Goal: Information Seeking & Learning: Find specific page/section

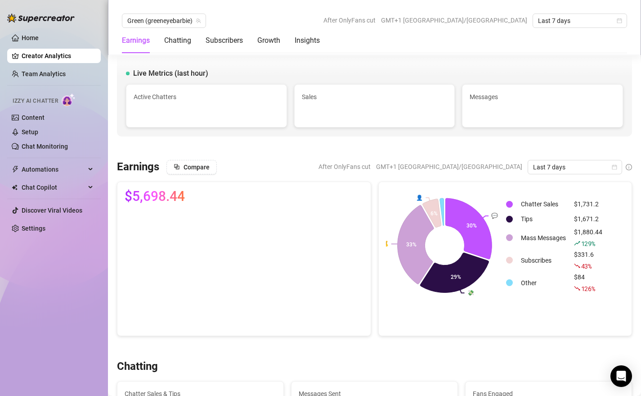
scroll to position [1031, 0]
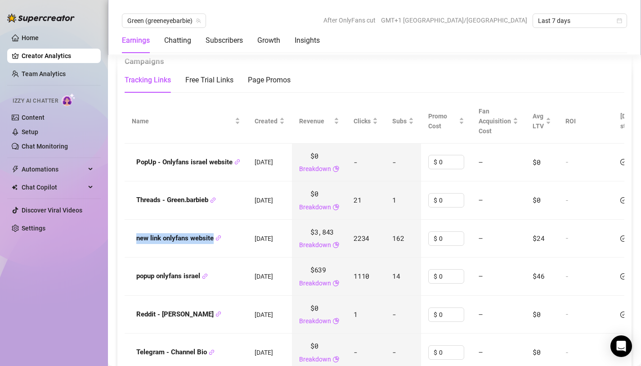
drag, startPoint x: 134, startPoint y: 243, endPoint x: 215, endPoint y: 244, distance: 81.5
click at [215, 244] on div "new link onlyfans website" at bounding box center [186, 238] width 108 height 11
copy strong "new link onlyfans website"
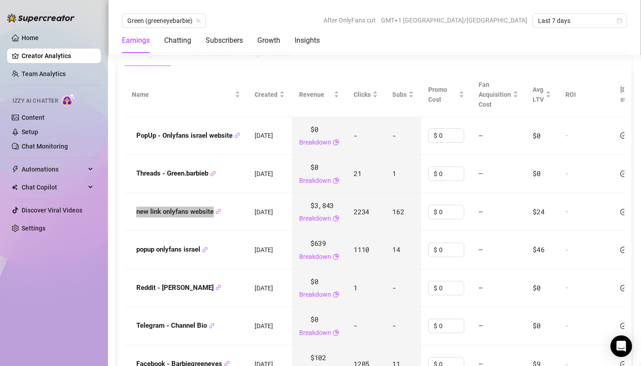
scroll to position [1061, 0]
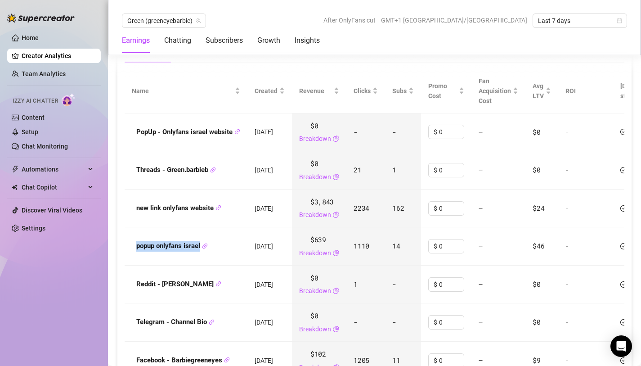
drag, startPoint x: 135, startPoint y: 247, endPoint x: 202, endPoint y: 252, distance: 67.7
click at [202, 252] on div "popup onlyfans israel" at bounding box center [186, 246] width 108 height 11
copy strong "popup onlyfans israel"
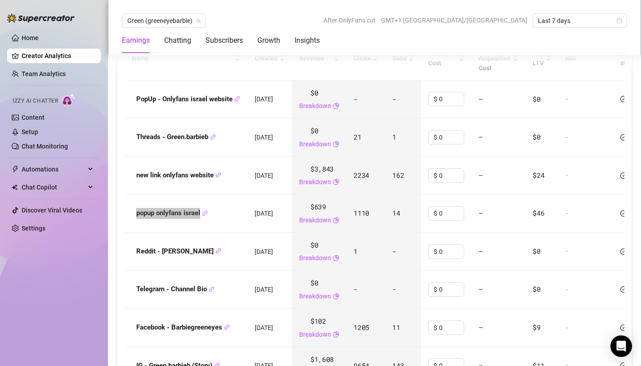
scroll to position [1104, 0]
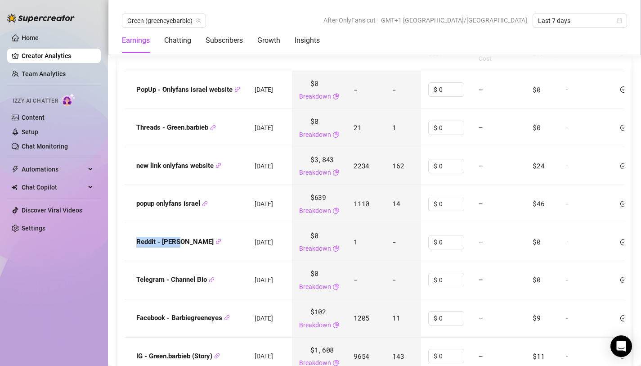
drag, startPoint x: 135, startPoint y: 244, endPoint x: 180, endPoint y: 250, distance: 45.5
click at [180, 250] on td "Reddit - [PERSON_NAME]" at bounding box center [186, 242] width 123 height 38
copy strong "Reddit - [PERSON_NAME]"
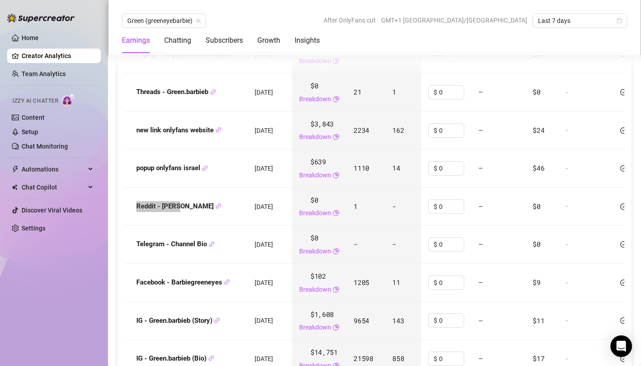
scroll to position [1140, 0]
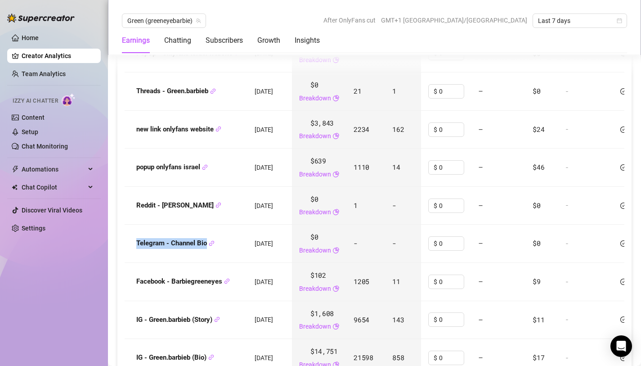
drag, startPoint x: 134, startPoint y: 244, endPoint x: 207, endPoint y: 246, distance: 72.5
click at [207, 246] on div "Telegram - Channel Bio" at bounding box center [186, 243] width 108 height 11
copy strong "Telegram - Channel Bio"
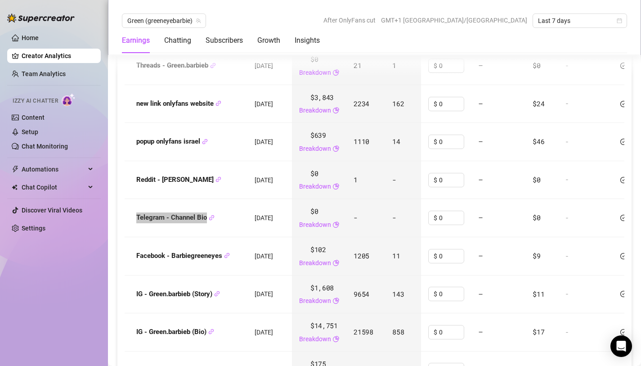
scroll to position [1172, 0]
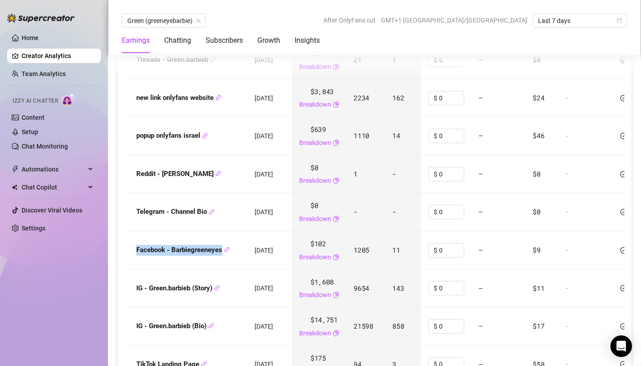
drag, startPoint x: 134, startPoint y: 251, endPoint x: 221, endPoint y: 253, distance: 87.4
click at [221, 253] on div "Facebook - Barbiegreeneyes" at bounding box center [186, 250] width 108 height 11
copy strong "Facebook - Barbiegreeneyes"
drag, startPoint x: 128, startPoint y: 292, endPoint x: 215, endPoint y: 294, distance: 86.9
click at [215, 294] on td "IG - Green.barbieb (Story)" at bounding box center [186, 289] width 123 height 38
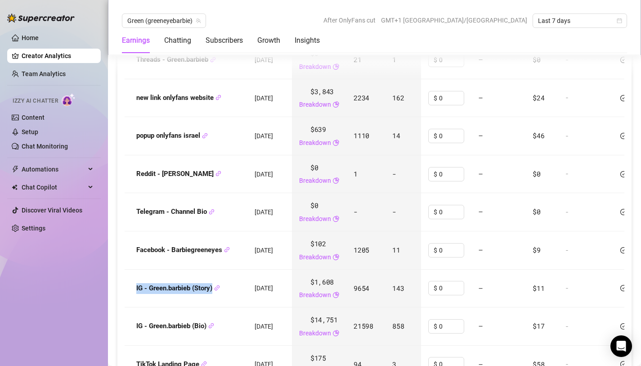
copy strong "IG - Green.barbieb (Story)"
drag, startPoint x: 359, startPoint y: 289, endPoint x: 379, endPoint y: 290, distance: 19.4
click at [379, 290] on td "9654" at bounding box center [366, 289] width 39 height 38
copy span "9654"
drag, startPoint x: 398, startPoint y: 287, endPoint x: 414, endPoint y: 287, distance: 15.8
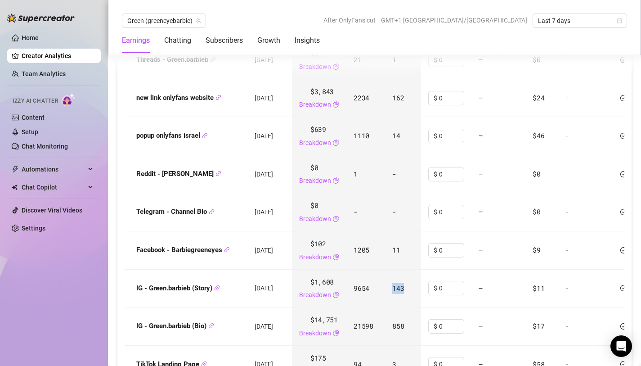
click at [414, 287] on td "143" at bounding box center [403, 289] width 36 height 38
copy span "143"
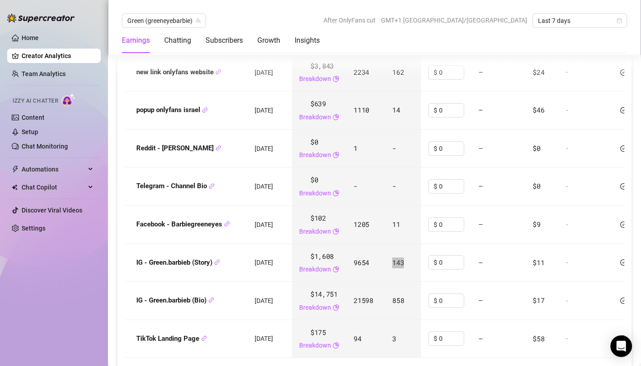
scroll to position [1197, 0]
drag, startPoint x: 134, startPoint y: 298, endPoint x: 208, endPoint y: 299, distance: 74.3
click at [208, 299] on div "IG - Green.barbieb (Bio)" at bounding box center [186, 301] width 108 height 11
copy strong "IG - Green.barbieb (Bio)"
drag, startPoint x: 361, startPoint y: 303, endPoint x: 380, endPoint y: 304, distance: 19.8
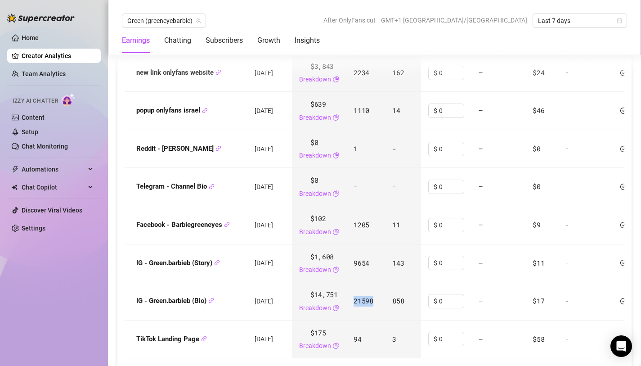
click at [380, 304] on td "21598" at bounding box center [366, 301] width 39 height 38
copy span "21598"
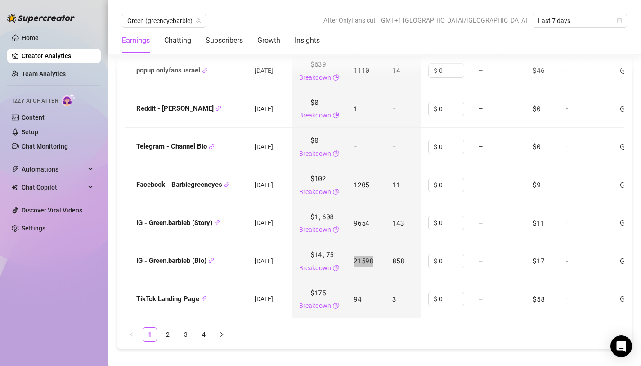
scroll to position [1244, 0]
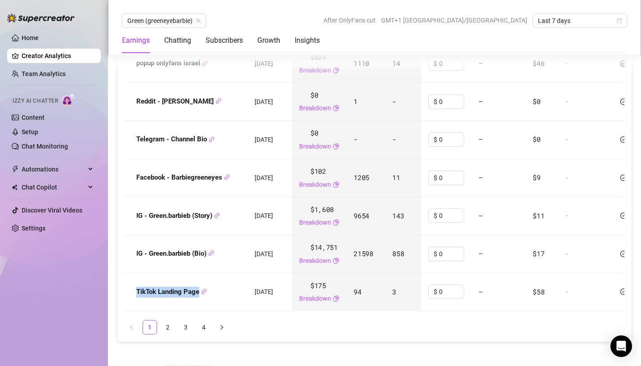
drag, startPoint x: 131, startPoint y: 295, endPoint x: 200, endPoint y: 293, distance: 68.9
click at [200, 293] on td "TikTok Landing Page" at bounding box center [186, 292] width 123 height 38
click at [164, 331] on link "2" at bounding box center [168, 327] width 14 height 14
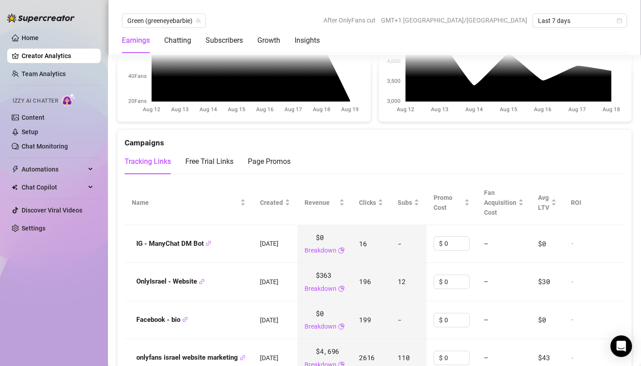
scroll to position [962, 0]
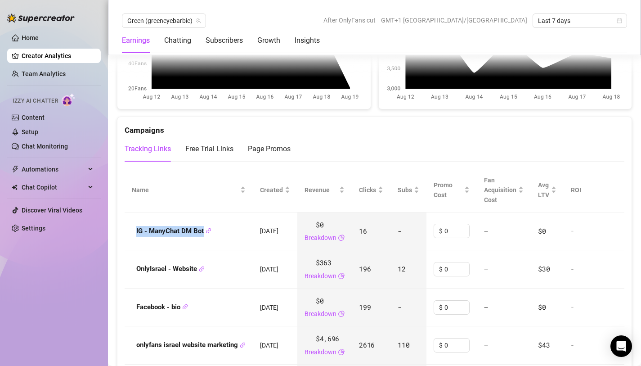
drag, startPoint x: 130, startPoint y: 233, endPoint x: 203, endPoint y: 231, distance: 72.5
click at [203, 231] on td "IG - ManyChat DM Bot" at bounding box center [189, 231] width 128 height 38
drag, startPoint x: 134, startPoint y: 268, endPoint x: 198, endPoint y: 273, distance: 63.7
click at [198, 273] on div "OnlyIsrael - Website" at bounding box center [189, 269] width 114 height 11
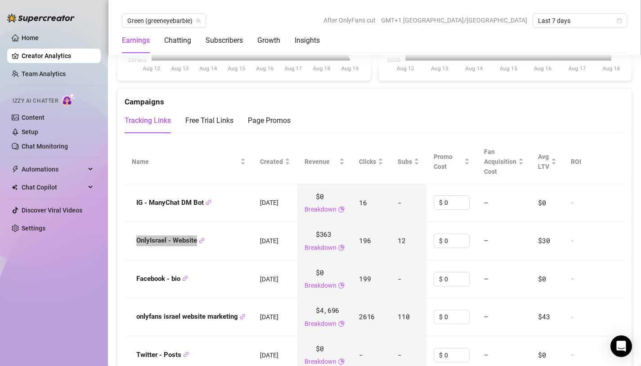
scroll to position [1000, 0]
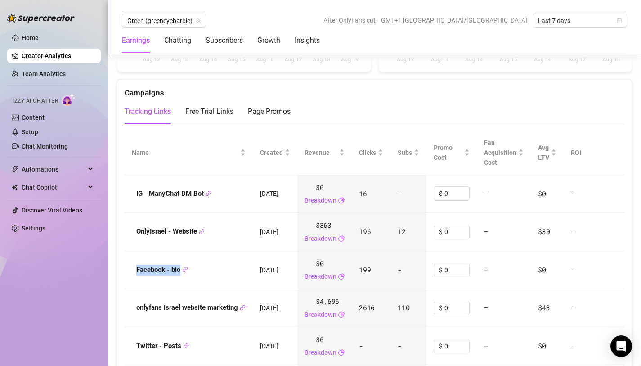
drag, startPoint x: 135, startPoint y: 273, endPoint x: 180, endPoint y: 276, distance: 46.1
click at [181, 276] on td "Facebook - bio" at bounding box center [189, 270] width 128 height 38
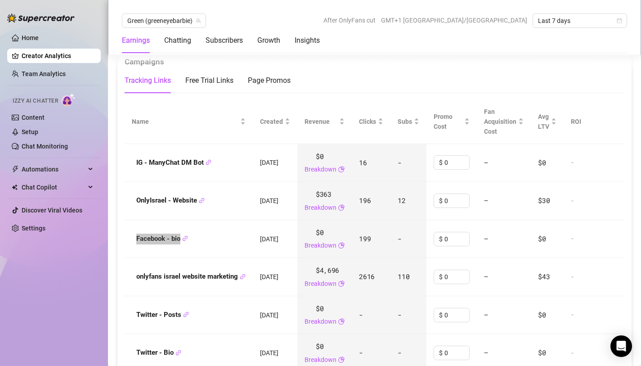
scroll to position [1043, 0]
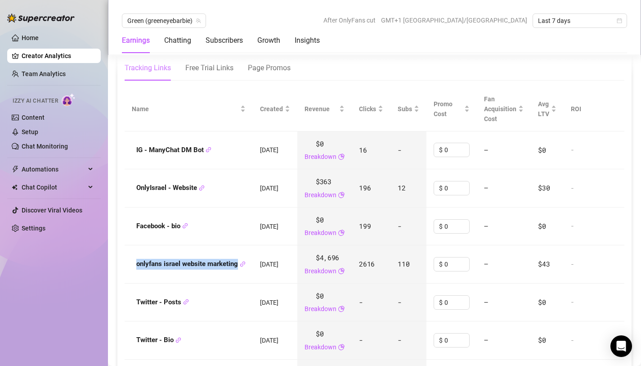
drag, startPoint x: 135, startPoint y: 266, endPoint x: 239, endPoint y: 269, distance: 104.0
click at [239, 269] on div "onlyfans israel website marketing" at bounding box center [189, 264] width 114 height 11
drag, startPoint x: 135, startPoint y: 306, endPoint x: 176, endPoint y: 310, distance: 40.3
click at [176, 310] on td "Twitter - Posts" at bounding box center [189, 303] width 128 height 38
click at [171, 303] on strong "Twitter - Posts" at bounding box center [162, 302] width 53 height 8
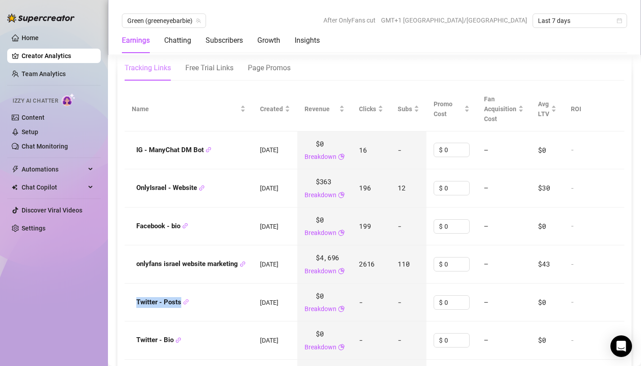
drag, startPoint x: 131, startPoint y: 304, endPoint x: 183, endPoint y: 306, distance: 51.3
click at [183, 306] on td "Twitter - Posts" at bounding box center [189, 303] width 128 height 38
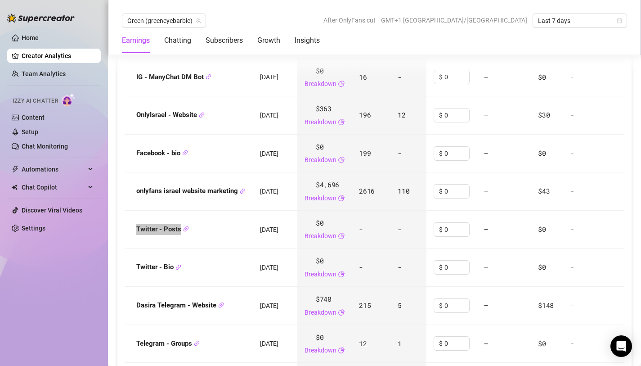
scroll to position [1117, 0]
drag, startPoint x: 134, startPoint y: 269, endPoint x: 172, endPoint y: 271, distance: 38.8
click at [172, 271] on div "Twitter - Bio" at bounding box center [189, 267] width 114 height 11
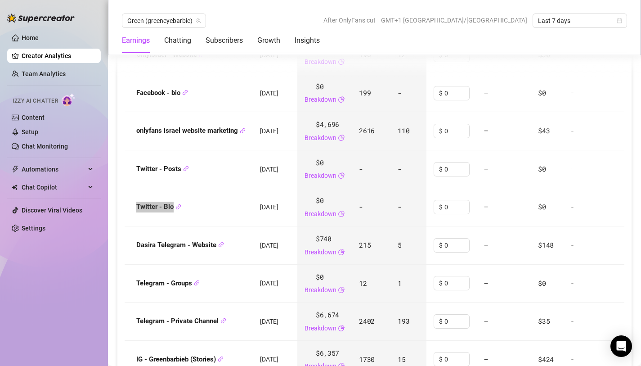
scroll to position [1189, 0]
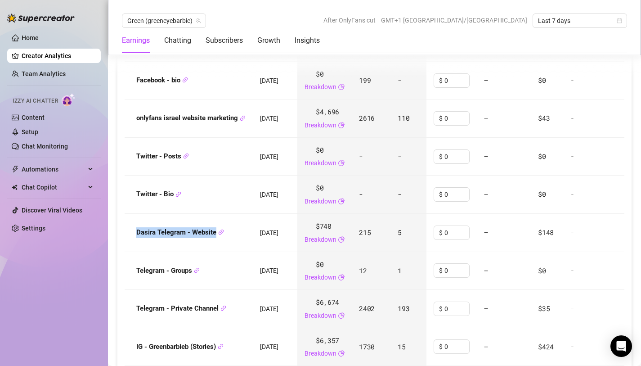
drag, startPoint x: 131, startPoint y: 235, endPoint x: 215, endPoint y: 239, distance: 83.8
click at [215, 239] on td "Dasira Telegram - Website" at bounding box center [189, 233] width 128 height 38
drag, startPoint x: 136, startPoint y: 273, endPoint x: 192, endPoint y: 275, distance: 56.3
click at [192, 274] on div "Telegram - Groups" at bounding box center [189, 271] width 114 height 11
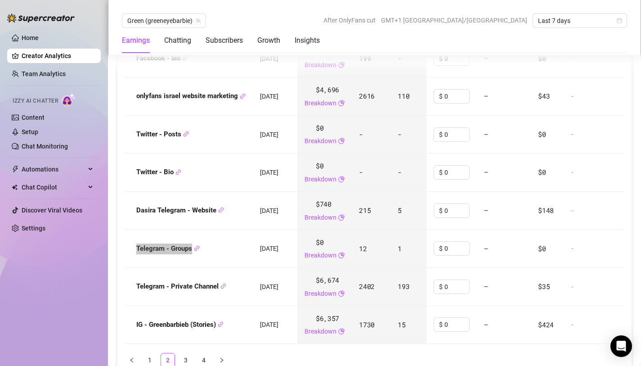
scroll to position [1233, 0]
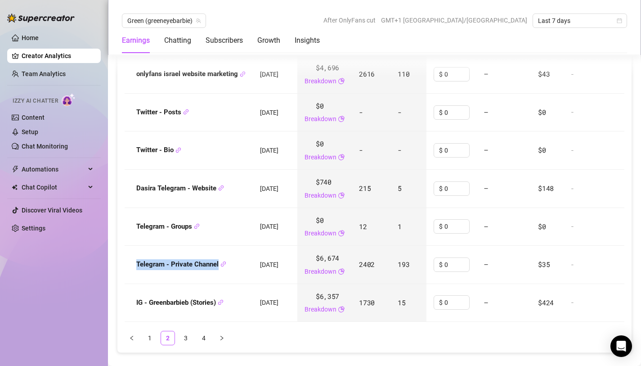
drag, startPoint x: 135, startPoint y: 266, endPoint x: 219, endPoint y: 270, distance: 83.4
click at [219, 270] on div "Telegram - Private Channel" at bounding box center [189, 264] width 114 height 11
drag, startPoint x: 132, startPoint y: 307, endPoint x: 217, endPoint y: 309, distance: 84.7
click at [217, 308] on div "IG - Greenbarbieb (Stories)" at bounding box center [189, 303] width 114 height 11
click at [185, 344] on link "3" at bounding box center [186, 338] width 14 height 14
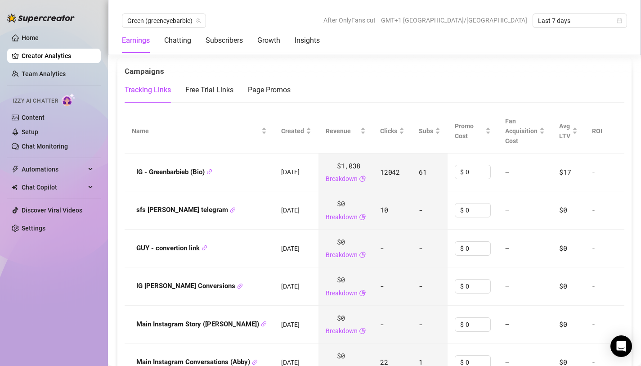
scroll to position [1025, 0]
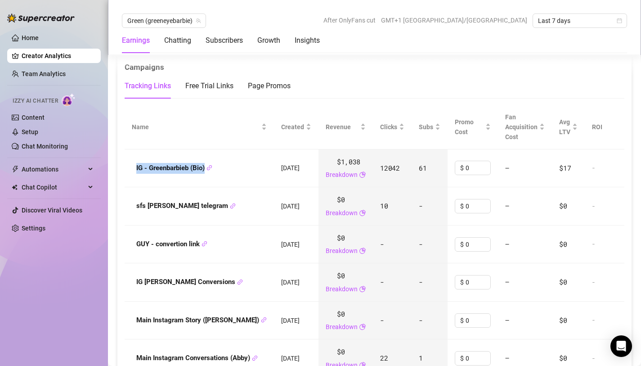
drag, startPoint x: 130, startPoint y: 169, endPoint x: 206, endPoint y: 168, distance: 75.6
click at [206, 168] on td "IG - Greenbarbieb (Bio)" at bounding box center [199, 168] width 149 height 38
drag, startPoint x: 128, startPoint y: 205, endPoint x: 189, endPoint y: 212, distance: 62.0
click at [189, 212] on td "sfs [PERSON_NAME] telegram" at bounding box center [199, 206] width 149 height 38
drag, startPoint x: 131, startPoint y: 244, endPoint x: 200, endPoint y: 246, distance: 69.8
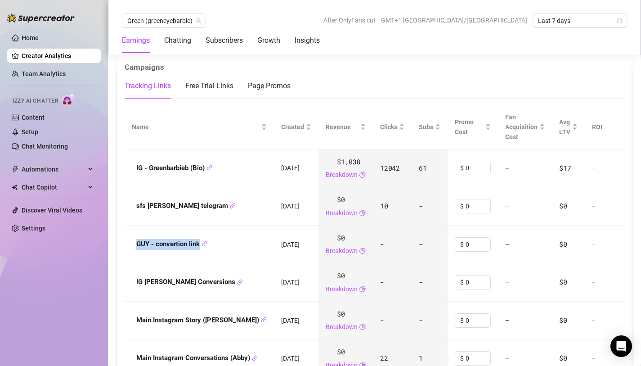
click at [200, 246] on td "GUY - convertion link" at bounding box center [199, 245] width 149 height 38
click at [192, 19] on span "Green (greeneyebarbie)" at bounding box center [163, 21] width 73 height 14
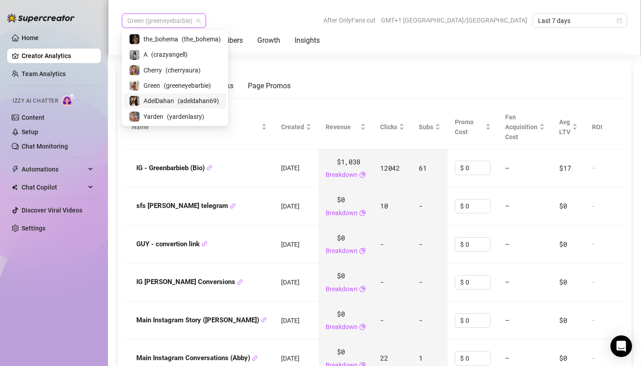
click at [168, 97] on span "AdelDahan" at bounding box center [159, 101] width 31 height 10
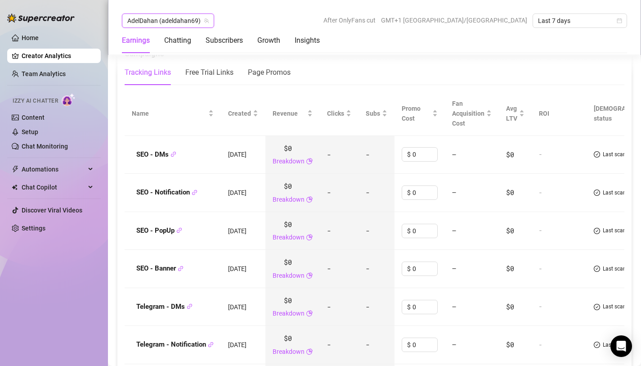
scroll to position [1096, 0]
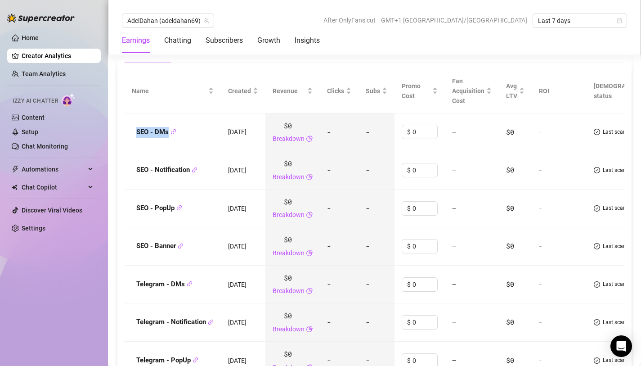
drag, startPoint x: 134, startPoint y: 131, endPoint x: 167, endPoint y: 135, distance: 33.5
click at [167, 135] on div "SEO - DMs" at bounding box center [173, 132] width 82 height 11
click at [154, 131] on strong "SEO - DMs" at bounding box center [156, 132] width 40 height 8
drag, startPoint x: 129, startPoint y: 130, endPoint x: 170, endPoint y: 135, distance: 41.3
click at [170, 135] on td "SEO - DMs" at bounding box center [173, 132] width 96 height 38
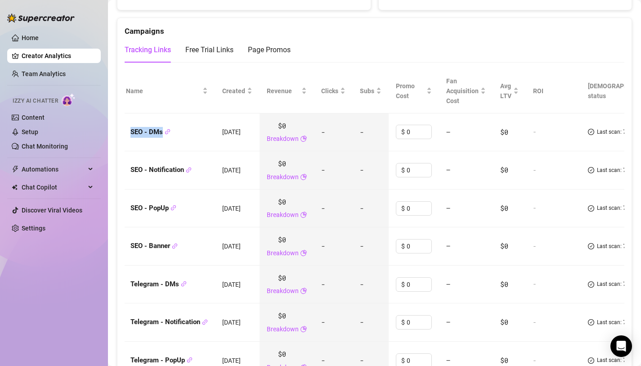
scroll to position [0, 0]
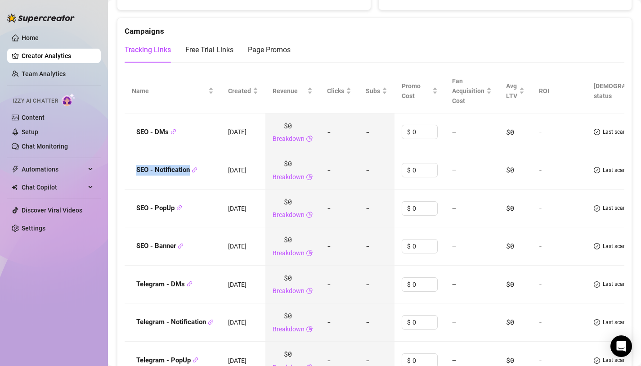
drag, startPoint x: 134, startPoint y: 171, endPoint x: 189, endPoint y: 176, distance: 55.6
click at [189, 176] on div "SEO - Notification" at bounding box center [173, 170] width 82 height 11
drag, startPoint x: 134, startPoint y: 211, endPoint x: 176, endPoint y: 212, distance: 42.3
click at [176, 212] on div "SEO - PopUp" at bounding box center [173, 208] width 82 height 11
drag, startPoint x: 131, startPoint y: 248, endPoint x: 176, endPoint y: 250, distance: 44.6
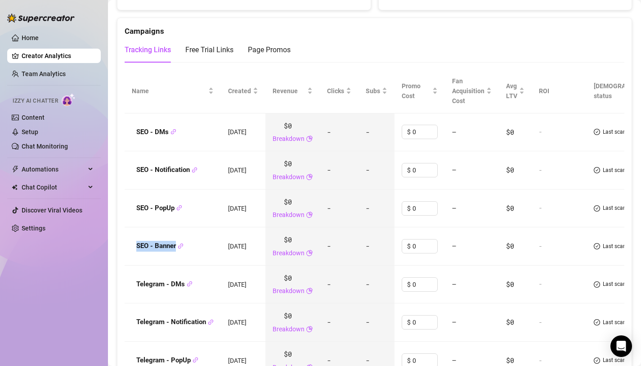
click at [176, 250] on div "SEO - Banner" at bounding box center [173, 246] width 82 height 11
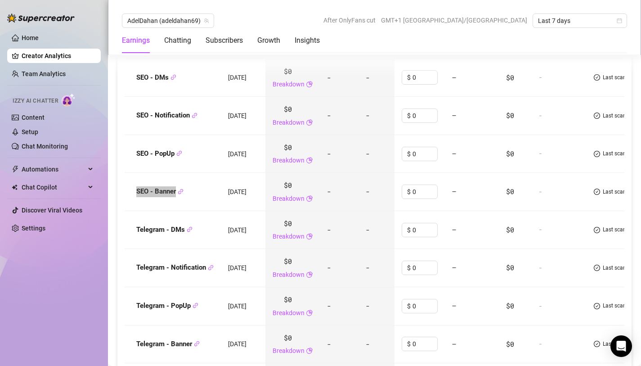
scroll to position [1150, 0]
drag, startPoint x: 131, startPoint y: 228, endPoint x: 185, endPoint y: 231, distance: 54.1
click at [185, 231] on td "Telegram - DMs" at bounding box center [173, 231] width 96 height 38
drag, startPoint x: 134, startPoint y: 267, endPoint x: 208, endPoint y: 271, distance: 73.5
click at [208, 271] on div "Telegram - Notification" at bounding box center [173, 268] width 82 height 11
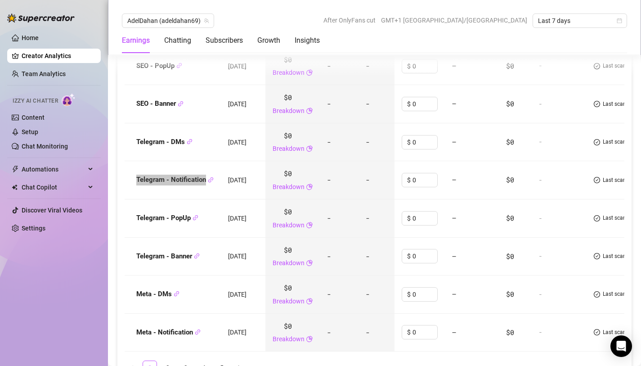
scroll to position [1237, 0]
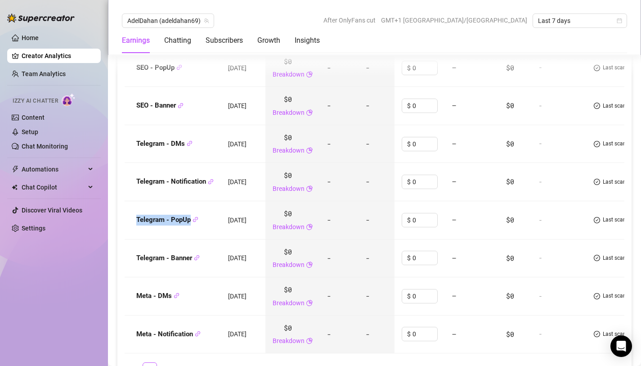
drag, startPoint x: 135, startPoint y: 219, endPoint x: 191, endPoint y: 221, distance: 55.4
click at [191, 221] on div "Telegram - PopUp" at bounding box center [173, 220] width 82 height 11
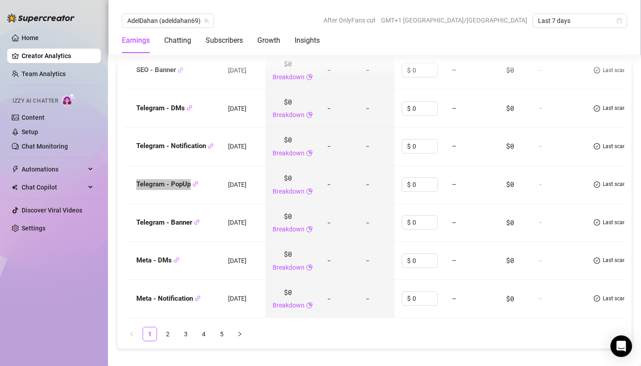
scroll to position [1273, 0]
drag, startPoint x: 133, startPoint y: 223, endPoint x: 191, endPoint y: 226, distance: 58.1
click at [192, 226] on div "Telegram - Banner" at bounding box center [173, 222] width 82 height 11
drag, startPoint x: 130, startPoint y: 260, endPoint x: 171, endPoint y: 263, distance: 41.6
click at [171, 263] on td "Meta - DMs" at bounding box center [173, 260] width 96 height 38
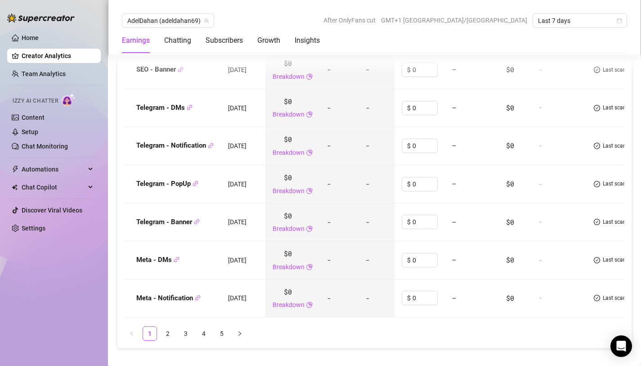
click at [134, 299] on div "Meta - Notification" at bounding box center [173, 298] width 82 height 11
drag, startPoint x: 136, startPoint y: 298, endPoint x: 196, endPoint y: 293, distance: 60.0
click at [196, 293] on td "Meta - Notification" at bounding box center [173, 299] width 96 height 38
drag, startPoint x: 132, startPoint y: 300, endPoint x: 192, endPoint y: 302, distance: 59.9
click at [192, 302] on td "Meta - Notification" at bounding box center [173, 299] width 96 height 38
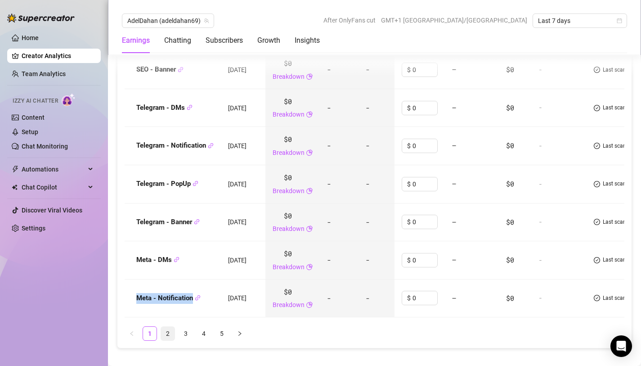
click at [167, 340] on link "2" at bounding box center [168, 334] width 14 height 14
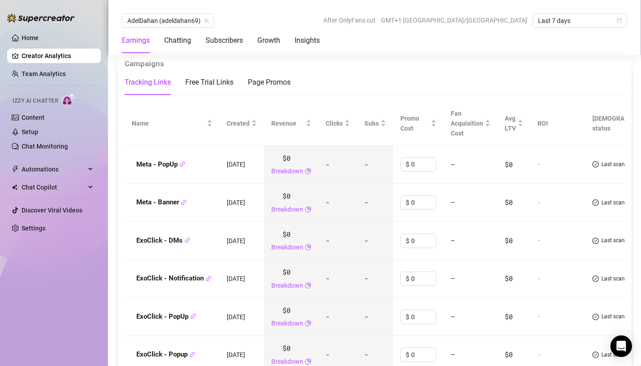
scroll to position [1063, 0]
drag, startPoint x: 135, startPoint y: 165, endPoint x: 178, endPoint y: 168, distance: 43.4
click at [178, 168] on div "Meta - PopUp" at bounding box center [172, 165] width 81 height 11
drag, startPoint x: 135, startPoint y: 204, endPoint x: 179, endPoint y: 206, distance: 43.2
click at [179, 206] on div "Meta - Banner" at bounding box center [172, 203] width 81 height 11
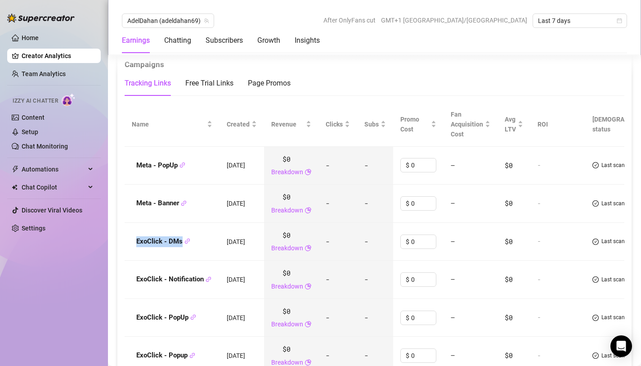
drag, startPoint x: 133, startPoint y: 241, endPoint x: 182, endPoint y: 245, distance: 49.2
click at [182, 245] on div "ExoClick - DMs" at bounding box center [172, 241] width 81 height 11
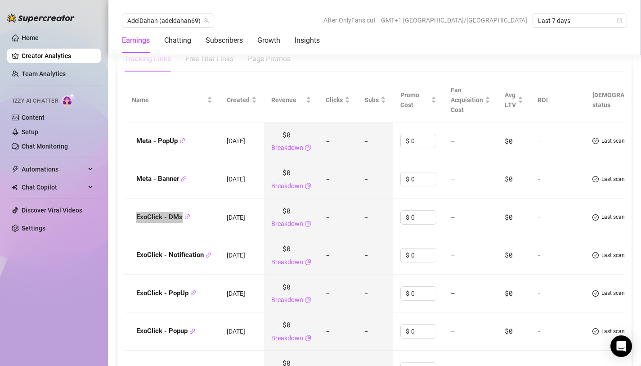
scroll to position [1092, 0]
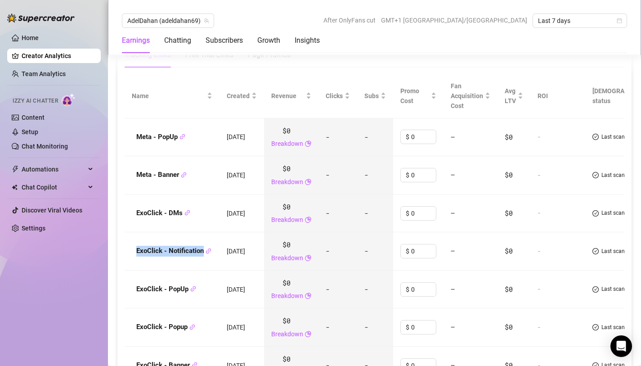
drag, startPoint x: 131, startPoint y: 253, endPoint x: 203, endPoint y: 256, distance: 71.6
click at [203, 256] on div "ExoClick - Notification" at bounding box center [172, 251] width 81 height 11
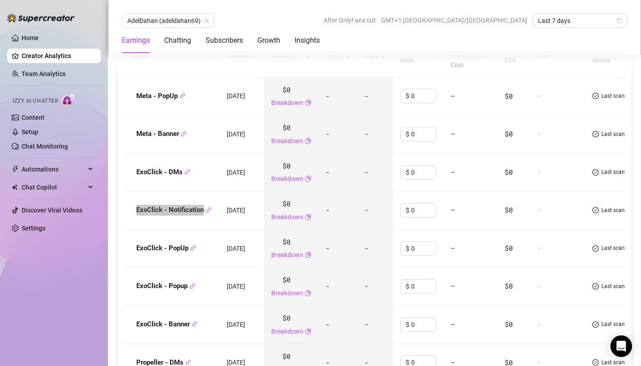
scroll to position [1155, 0]
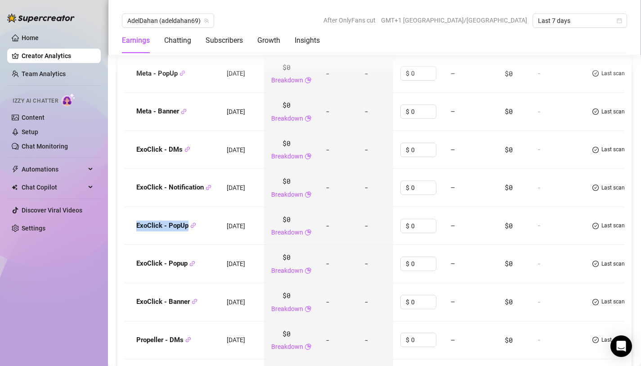
drag, startPoint x: 133, startPoint y: 228, endPoint x: 189, endPoint y: 230, distance: 55.8
click at [189, 230] on div "ExoClick - PopUp" at bounding box center [172, 226] width 81 height 11
drag, startPoint x: 131, startPoint y: 266, endPoint x: 188, endPoint y: 266, distance: 56.7
click at [188, 266] on td "ExoClick - Popup" at bounding box center [172, 264] width 95 height 38
click at [212, 273] on td "ExoClick - Popup" at bounding box center [172, 264] width 95 height 38
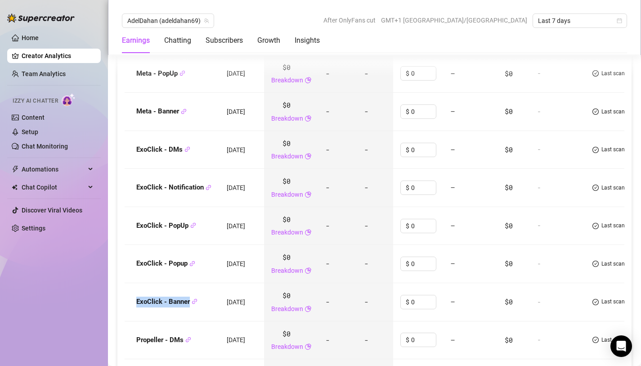
drag, startPoint x: 133, startPoint y: 308, endPoint x: 186, endPoint y: 310, distance: 53.1
click at [186, 310] on td "ExoClick - Banner" at bounding box center [172, 302] width 95 height 38
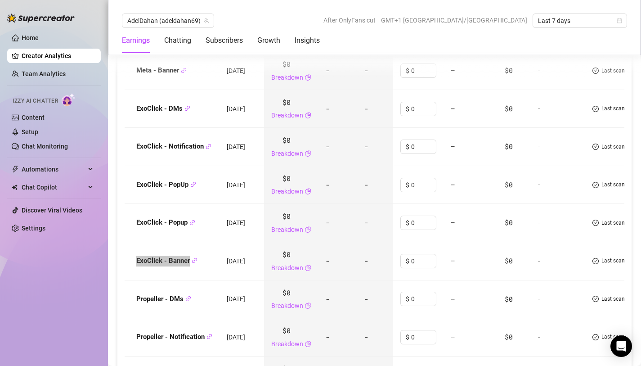
scroll to position [1196, 0]
drag, startPoint x: 133, startPoint y: 300, endPoint x: 183, endPoint y: 303, distance: 50.5
click at [183, 303] on div "Propeller - DMs" at bounding box center [172, 298] width 81 height 11
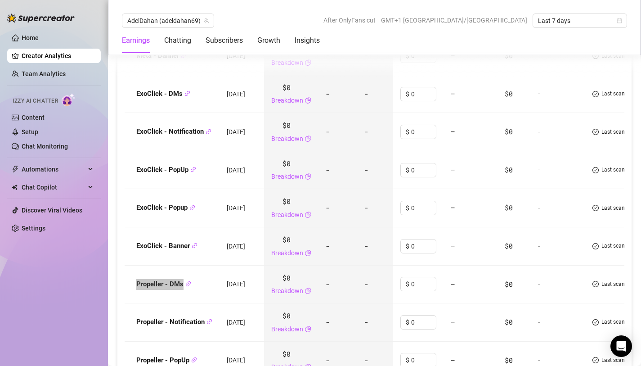
scroll to position [1221, 0]
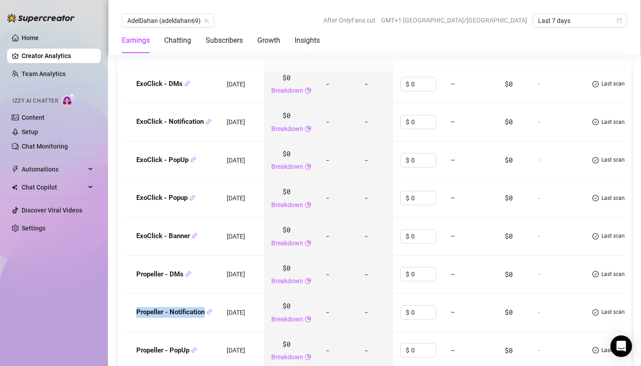
drag, startPoint x: 133, startPoint y: 312, endPoint x: 204, endPoint y: 315, distance: 71.2
click at [204, 315] on div "Propeller - Notification" at bounding box center [172, 312] width 81 height 11
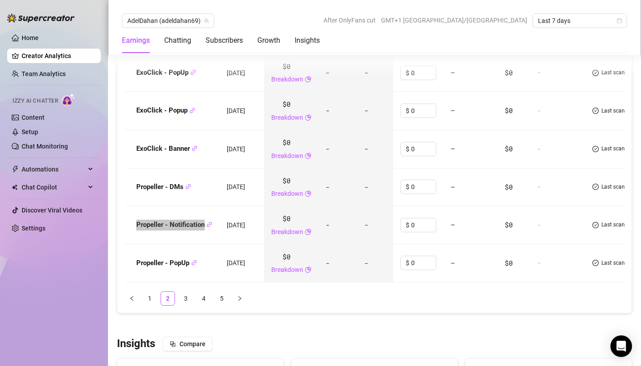
scroll to position [1312, 0]
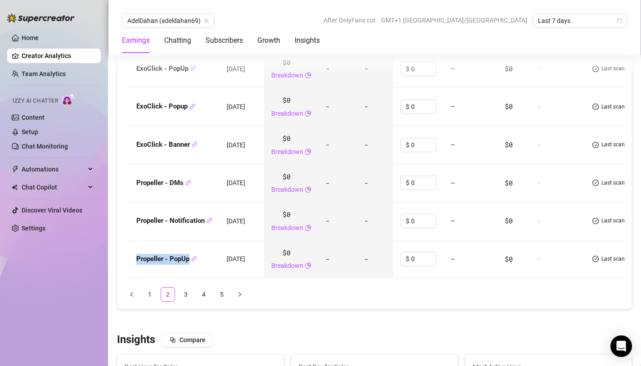
drag, startPoint x: 132, startPoint y: 262, endPoint x: 190, endPoint y: 266, distance: 58.2
click at [190, 265] on div "Propeller - PopUp" at bounding box center [172, 259] width 81 height 11
click at [184, 301] on link "3" at bounding box center [186, 295] width 14 height 14
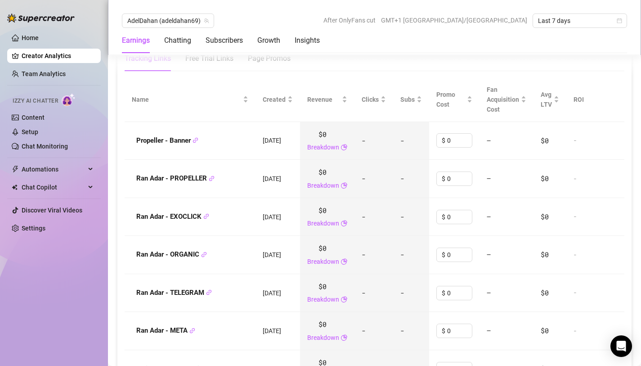
scroll to position [1082, 0]
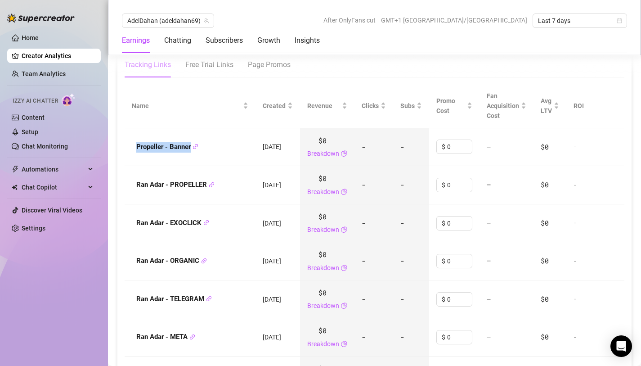
drag, startPoint x: 129, startPoint y: 144, endPoint x: 192, endPoint y: 150, distance: 63.8
click at [192, 150] on td "Propeller - Banner" at bounding box center [190, 147] width 131 height 38
drag, startPoint x: 135, startPoint y: 186, endPoint x: 207, endPoint y: 190, distance: 72.2
click at [207, 190] on div "Ran Adar - PROPELLER" at bounding box center [190, 185] width 117 height 11
drag, startPoint x: 131, startPoint y: 227, endPoint x: 195, endPoint y: 231, distance: 63.6
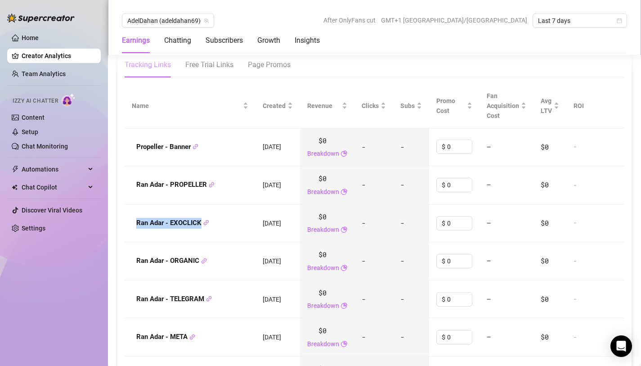
click at [195, 231] on td "Ran Adar - EXOCLICK" at bounding box center [190, 223] width 131 height 38
drag, startPoint x: 133, startPoint y: 261, endPoint x: 197, endPoint y: 266, distance: 63.7
click at [197, 266] on div "Ran Adar - ORGANIC" at bounding box center [190, 261] width 117 height 11
click at [197, 265] on strong "Ran Adar - ORGANIC" at bounding box center [171, 261] width 71 height 8
drag, startPoint x: 130, startPoint y: 261, endPoint x: 187, endPoint y: 269, distance: 58.2
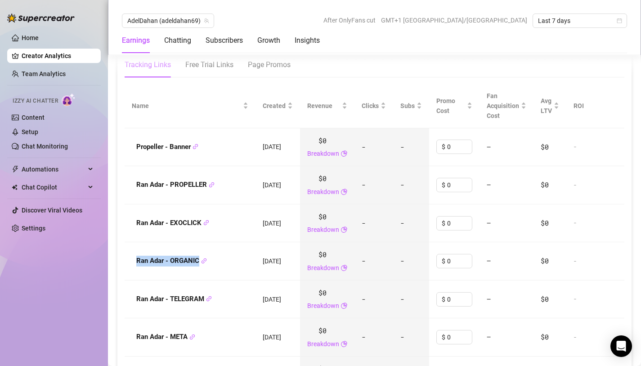
click at [187, 269] on td "Ran Adar - ORGANIC" at bounding box center [190, 261] width 131 height 38
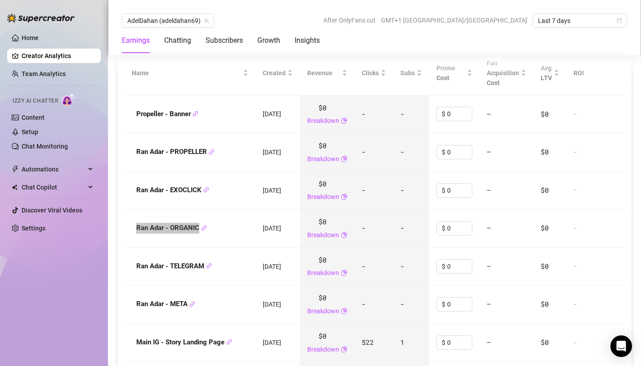
scroll to position [1115, 0]
drag, startPoint x: 135, startPoint y: 266, endPoint x: 204, endPoint y: 266, distance: 69.8
click at [205, 266] on div "Ran Adar - TELEGRAM" at bounding box center [190, 266] width 117 height 11
drag, startPoint x: 134, startPoint y: 307, endPoint x: 189, endPoint y: 307, distance: 54.9
click at [189, 307] on div "Ran Adar - META" at bounding box center [190, 303] width 117 height 11
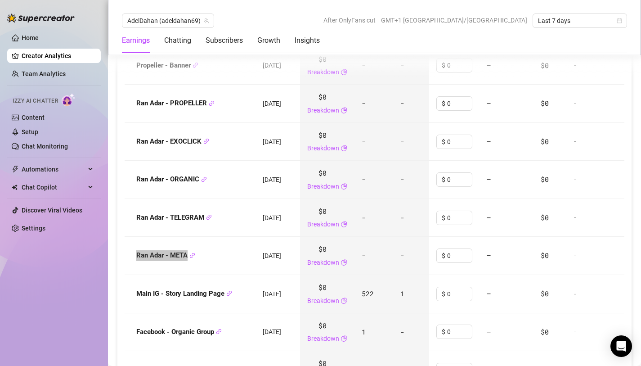
scroll to position [1174, 0]
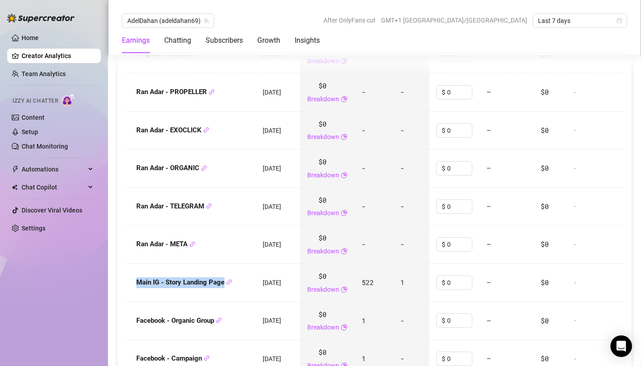
drag, startPoint x: 133, startPoint y: 283, endPoint x: 225, endPoint y: 286, distance: 91.4
click at [225, 286] on div "Main IG - Story Landing Page" at bounding box center [190, 282] width 117 height 11
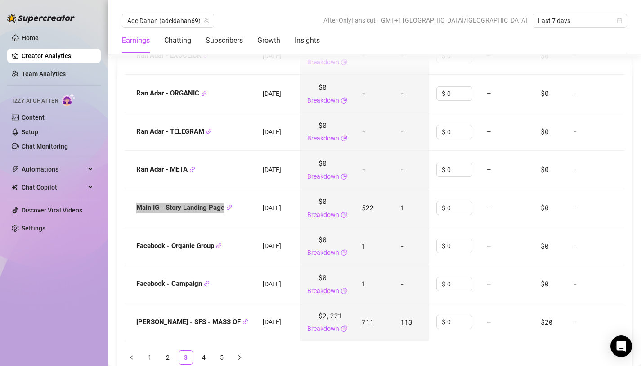
scroll to position [1254, 0]
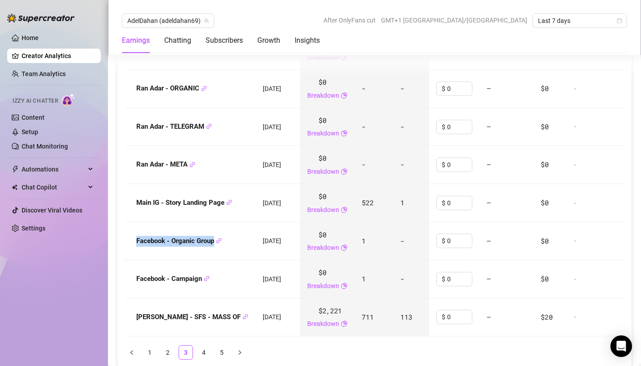
drag, startPoint x: 134, startPoint y: 244, endPoint x: 191, endPoint y: 248, distance: 57.8
click at [192, 249] on td "Facebook - Organic Group" at bounding box center [190, 241] width 131 height 38
drag, startPoint x: 132, startPoint y: 282, endPoint x: 202, endPoint y: 278, distance: 69.5
click at [202, 278] on div "Facebook - Campaign" at bounding box center [190, 279] width 117 height 11
drag, startPoint x: 132, startPoint y: 320, endPoint x: 202, endPoint y: 320, distance: 70.2
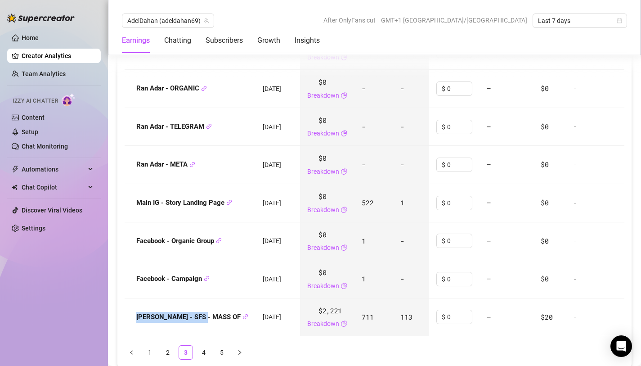
click at [203, 320] on div "[PERSON_NAME] - SFS - MASS OF" at bounding box center [190, 317] width 117 height 11
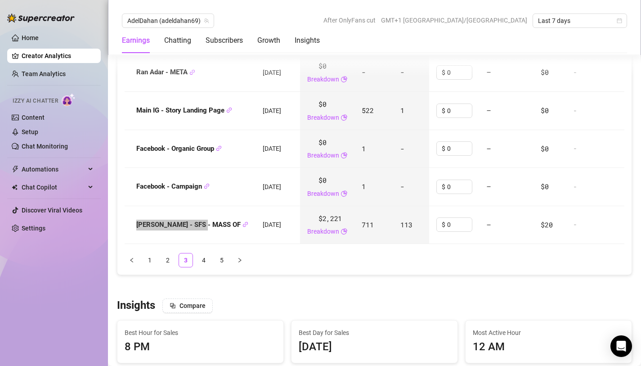
scroll to position [1340, 0]
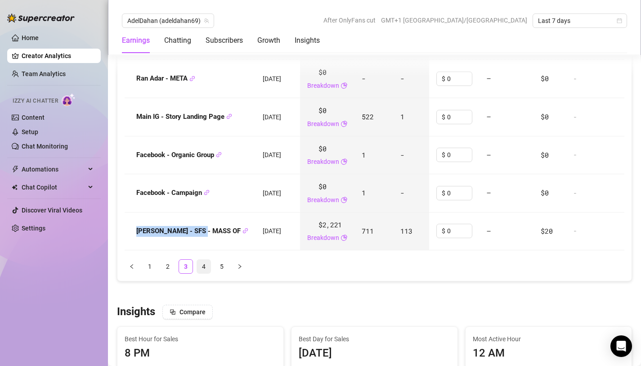
click at [202, 273] on link "4" at bounding box center [204, 267] width 14 height 14
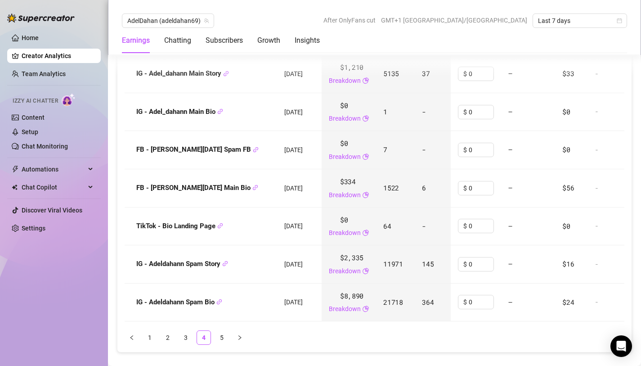
scroll to position [1259, 0]
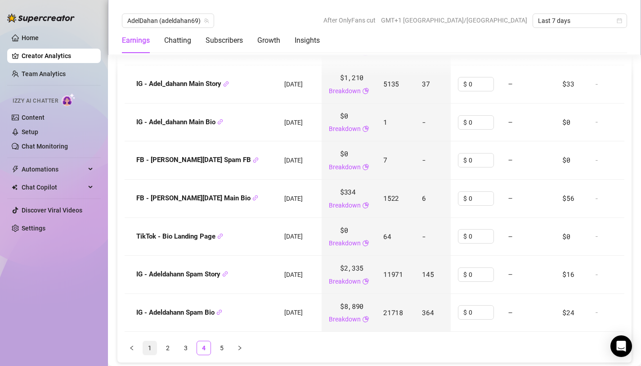
click at [152, 355] on link "1" at bounding box center [150, 348] width 14 height 14
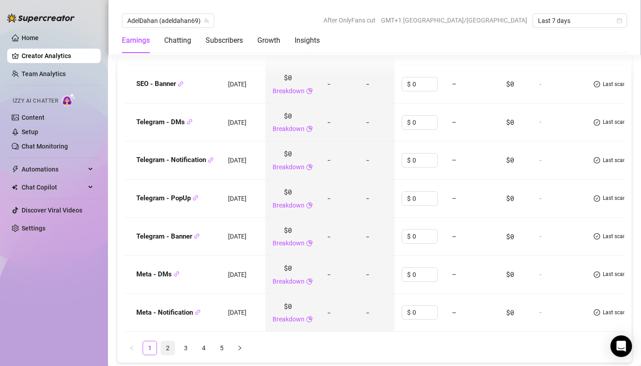
click at [168, 355] on link "2" at bounding box center [168, 348] width 14 height 14
click at [187, 355] on link "3" at bounding box center [186, 348] width 14 height 14
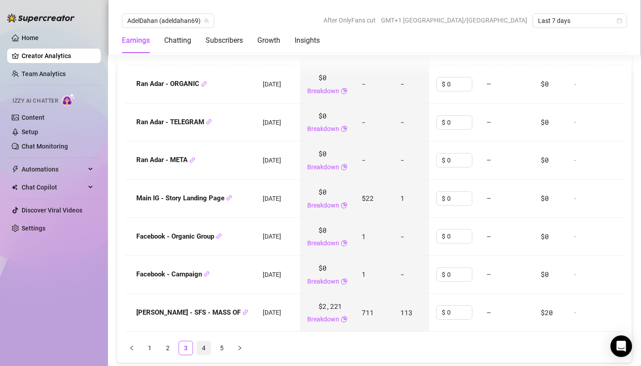
click at [201, 355] on link "4" at bounding box center [204, 348] width 14 height 14
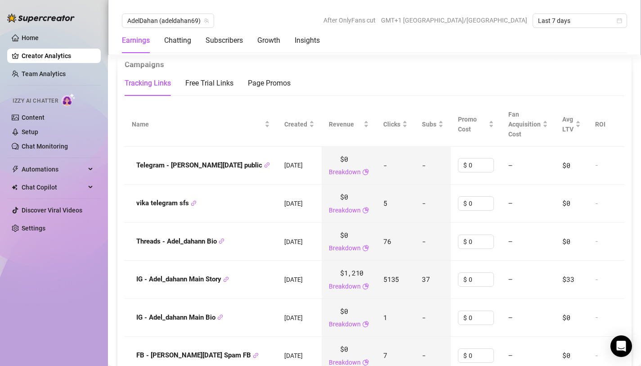
scroll to position [1058, 0]
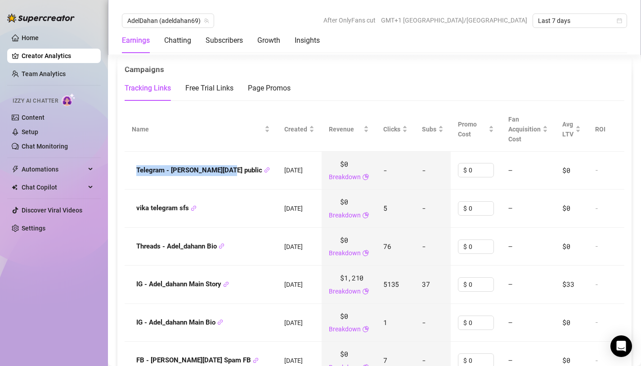
drag, startPoint x: 135, startPoint y: 173, endPoint x: 222, endPoint y: 179, distance: 87.9
click at [222, 179] on td "Telegram - [PERSON_NAME][DATE] public" at bounding box center [201, 171] width 153 height 38
drag, startPoint x: 135, startPoint y: 208, endPoint x: 188, endPoint y: 211, distance: 53.2
click at [188, 211] on div "vika telegram sfs" at bounding box center [201, 208] width 138 height 11
drag, startPoint x: 135, startPoint y: 248, endPoint x: 216, endPoint y: 248, distance: 81.0
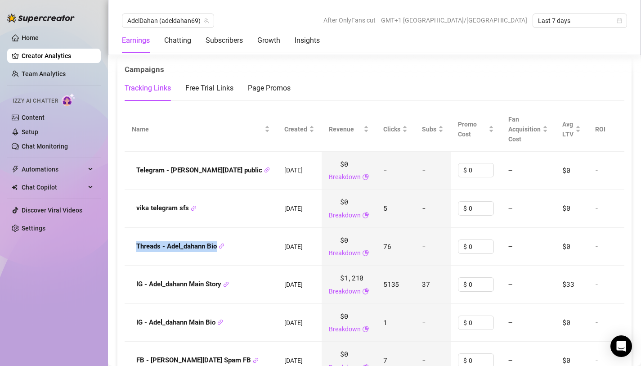
click at [216, 248] on div "Threads - Adel_dahann Bio" at bounding box center [201, 246] width 138 height 11
drag, startPoint x: 130, startPoint y: 286, endPoint x: 221, endPoint y: 286, distance: 90.9
click at [221, 286] on td "IG - Adel_dahann Main Story" at bounding box center [201, 285] width 153 height 38
drag, startPoint x: 130, startPoint y: 324, endPoint x: 216, endPoint y: 324, distance: 85.5
click at [216, 324] on td "IG - Adel_dahann Main Bio" at bounding box center [201, 323] width 153 height 38
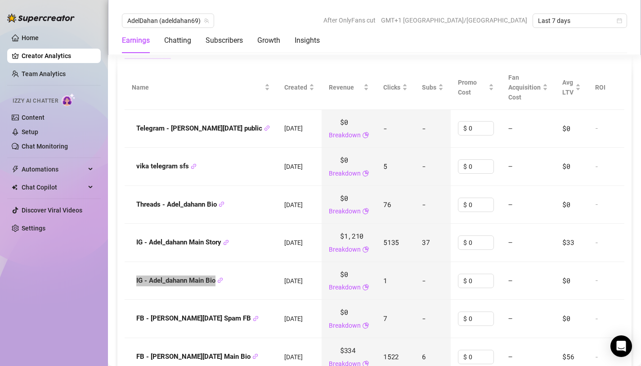
scroll to position [1115, 0]
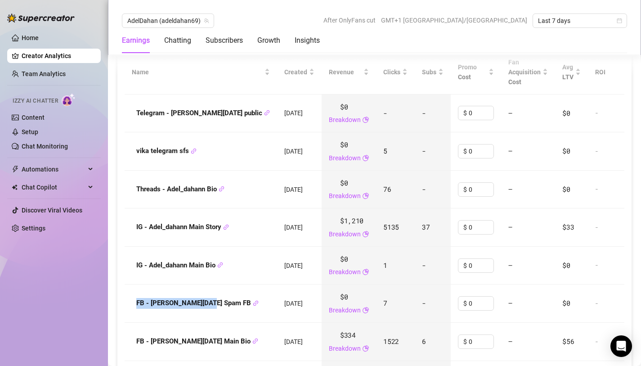
drag, startPoint x: 133, startPoint y: 303, endPoint x: 209, endPoint y: 310, distance: 76.0
click at [210, 309] on div "FB - [PERSON_NAME][DATE] Spam FB" at bounding box center [201, 303] width 138 height 11
click at [209, 309] on span "FB - [PERSON_NAME][DATE] Spam FB" at bounding box center [197, 303] width 122 height 11
drag, startPoint x: 131, startPoint y: 301, endPoint x: 213, endPoint y: 307, distance: 82.2
click at [213, 307] on td "FB - [PERSON_NAME][DATE] Spam FB" at bounding box center [201, 303] width 153 height 38
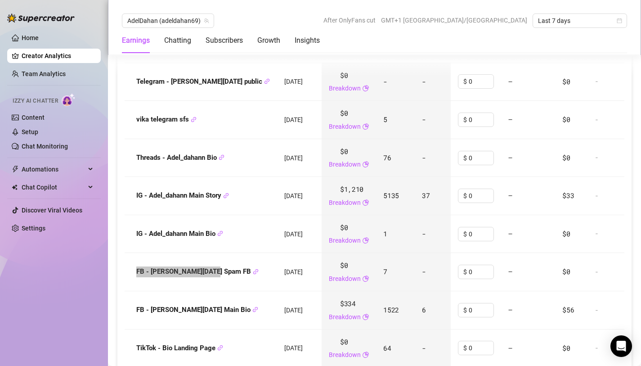
scroll to position [1160, 0]
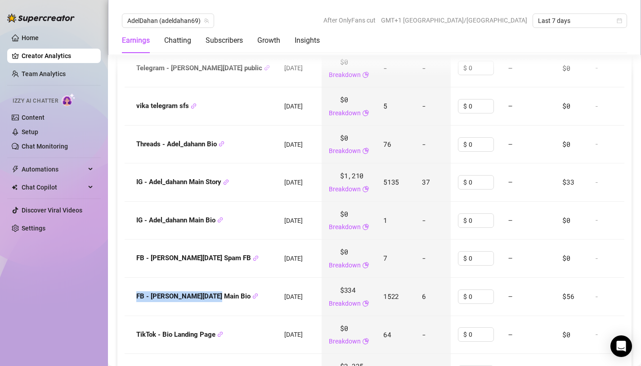
drag, startPoint x: 134, startPoint y: 298, endPoint x: 211, endPoint y: 302, distance: 77.1
click at [212, 302] on div "FB - [PERSON_NAME][DATE] Main Bio" at bounding box center [201, 296] width 138 height 11
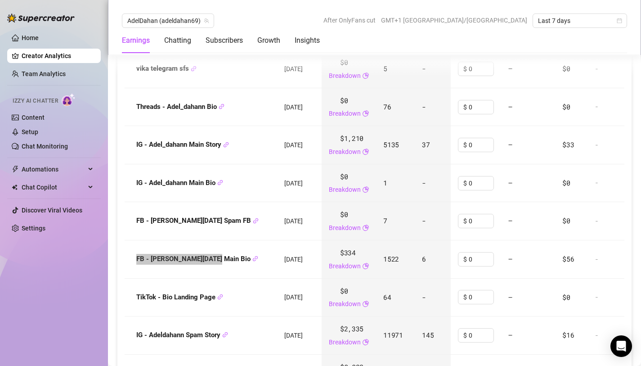
scroll to position [1213, 0]
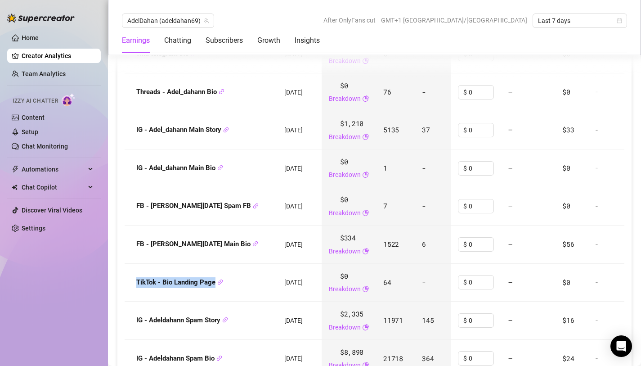
drag, startPoint x: 131, startPoint y: 285, endPoint x: 217, endPoint y: 286, distance: 85.5
click at [217, 286] on td "TikTok - Bio Landing Page" at bounding box center [201, 283] width 153 height 38
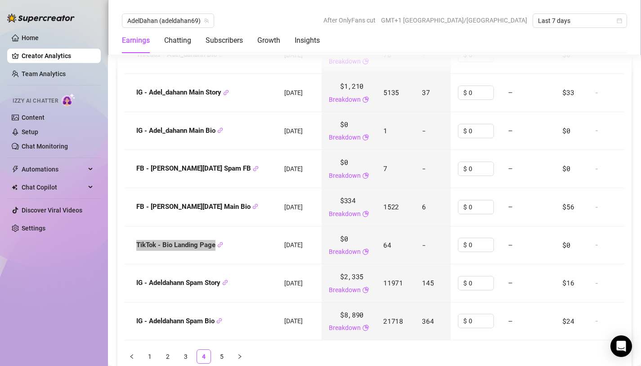
scroll to position [1259, 0]
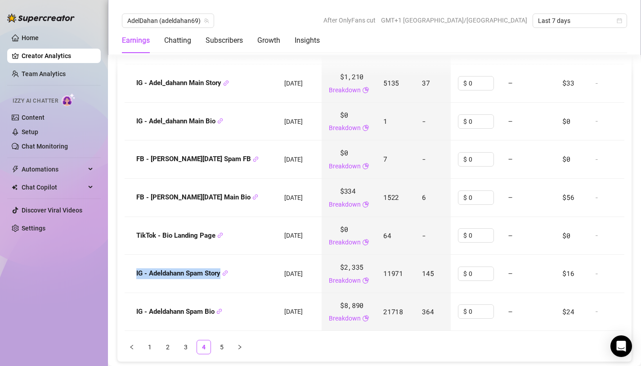
drag, startPoint x: 131, startPoint y: 275, endPoint x: 221, endPoint y: 278, distance: 89.6
click at [221, 278] on div "IG - Adeldahann Spam Story" at bounding box center [201, 273] width 138 height 11
drag, startPoint x: 352, startPoint y: 276, endPoint x: 377, endPoint y: 277, distance: 25.7
click at [377, 277] on td "11971" at bounding box center [395, 274] width 39 height 38
drag, startPoint x: 127, startPoint y: 313, endPoint x: 216, endPoint y: 313, distance: 88.2
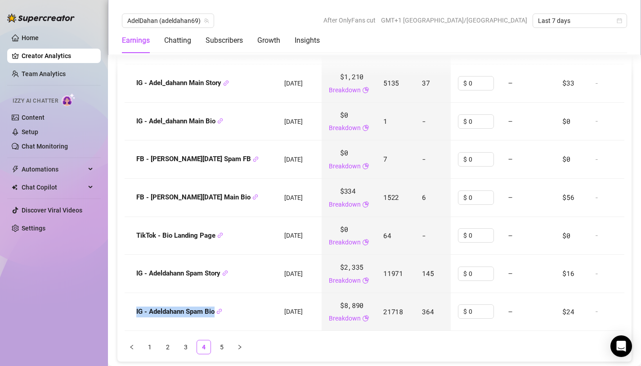
click at [216, 313] on td "IG - Adeldahann Spam Bio" at bounding box center [201, 312] width 153 height 38
drag, startPoint x: 347, startPoint y: 309, endPoint x: 375, endPoint y: 315, distance: 28.6
click at [376, 315] on td "21718" at bounding box center [395, 312] width 39 height 38
click at [218, 354] on link "5" at bounding box center [222, 347] width 14 height 14
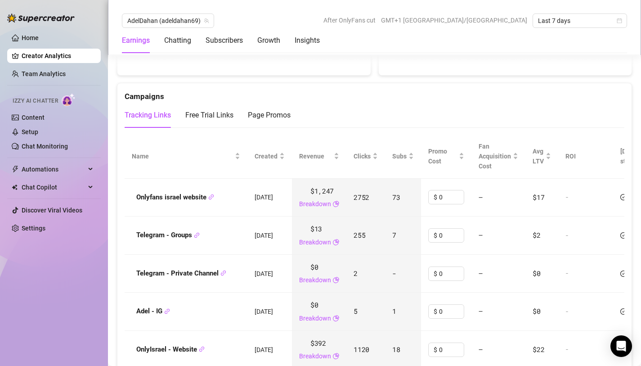
scroll to position [1032, 0]
drag, startPoint x: 134, startPoint y: 198, endPoint x: 208, endPoint y: 203, distance: 73.5
click at [208, 202] on div "Onlyfans israel website" at bounding box center [186, 196] width 108 height 11
drag, startPoint x: 358, startPoint y: 199, endPoint x: 375, endPoint y: 200, distance: 16.7
click at [375, 200] on td "2752" at bounding box center [366, 197] width 39 height 38
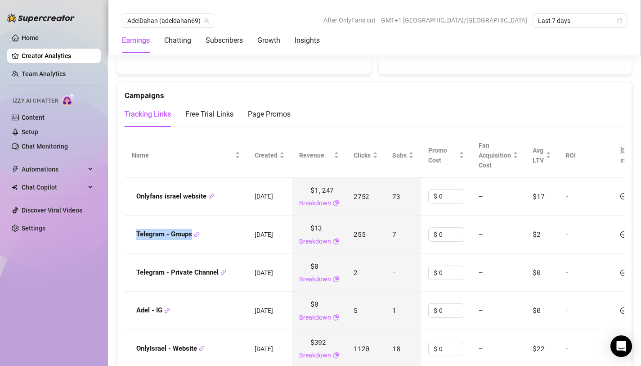
drag, startPoint x: 134, startPoint y: 232, endPoint x: 193, endPoint y: 233, distance: 59.0
click at [193, 234] on div "Telegram - Groups" at bounding box center [186, 234] width 108 height 11
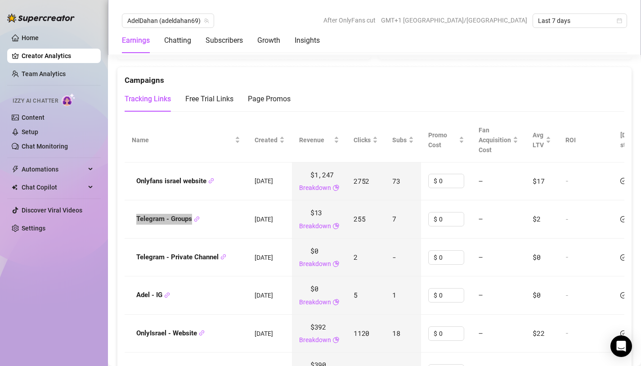
scroll to position [1047, 0]
drag, startPoint x: 131, startPoint y: 263, endPoint x: 221, endPoint y: 263, distance: 89.1
click at [221, 263] on td "Telegram - Private Channel" at bounding box center [186, 258] width 123 height 38
drag, startPoint x: 132, startPoint y: 299, endPoint x: 162, endPoint y: 300, distance: 30.2
click at [162, 300] on div "Adel - IG" at bounding box center [186, 296] width 108 height 11
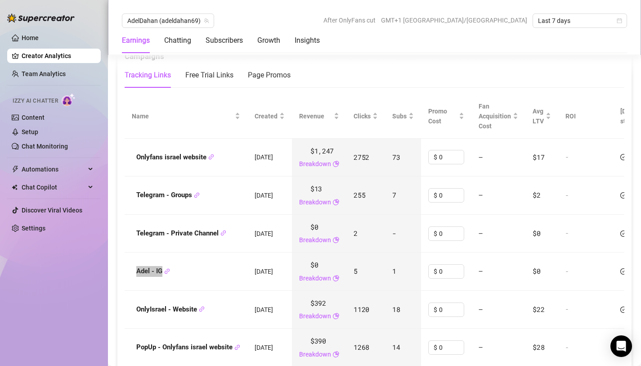
scroll to position [1078, 0]
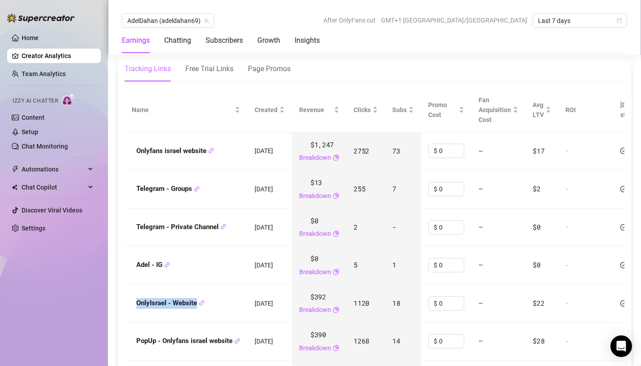
drag, startPoint x: 132, startPoint y: 310, endPoint x: 189, endPoint y: 311, distance: 56.7
click at [189, 311] on td "OnlyIsrael - Website" at bounding box center [186, 303] width 123 height 38
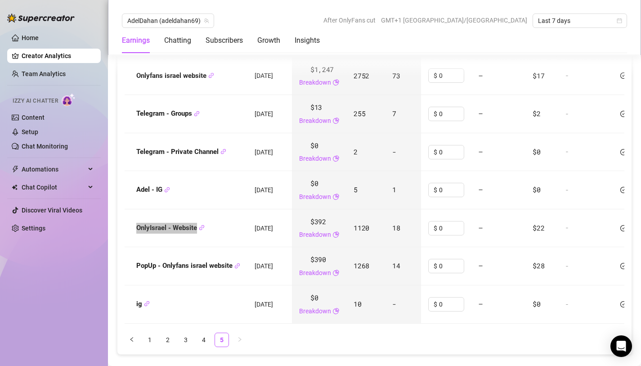
scroll to position [1167, 0]
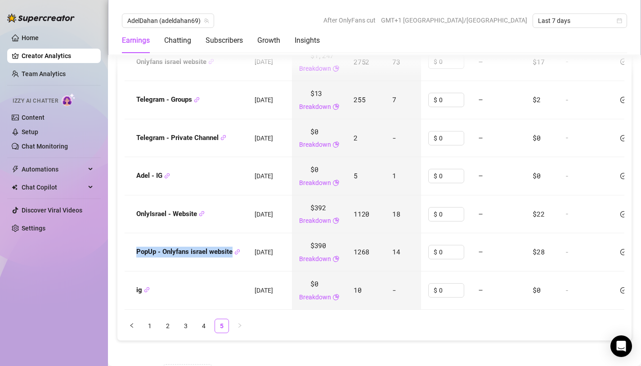
drag, startPoint x: 135, startPoint y: 257, endPoint x: 225, endPoint y: 260, distance: 90.1
click at [225, 260] on td "PopUp - Onlyfans israel website" at bounding box center [186, 252] width 123 height 38
drag, startPoint x: 131, startPoint y: 295, endPoint x: 142, endPoint y: 295, distance: 10.8
click at [142, 295] on td "ig" at bounding box center [186, 290] width 123 height 38
click at [193, 15] on span "AdelDahan (adeldahan69)" at bounding box center [167, 21] width 81 height 14
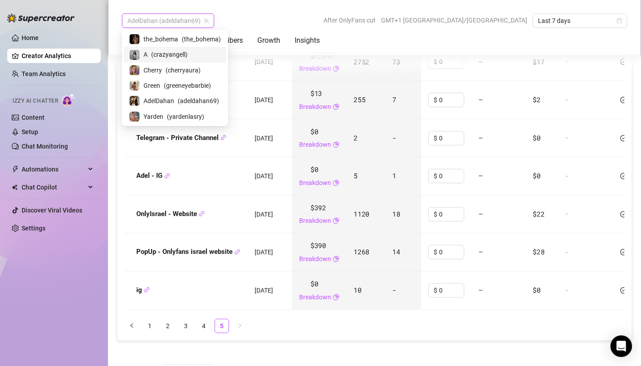
click at [178, 55] on span "( crazyangell )" at bounding box center [169, 55] width 36 height 10
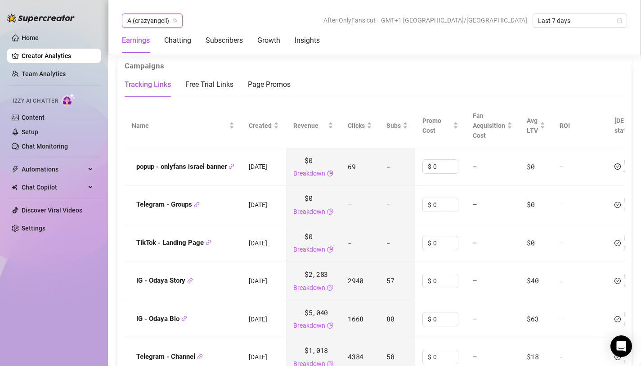
scroll to position [1080, 0]
drag, startPoint x: 132, startPoint y: 171, endPoint x: 226, endPoint y: 171, distance: 94.5
click at [227, 171] on div "popup - onlyfans israel banner" at bounding box center [183, 166] width 103 height 11
click at [183, 170] on strong "popup - onlyfans israel banner" at bounding box center [185, 166] width 98 height 8
drag, startPoint x: 135, startPoint y: 168, endPoint x: 232, endPoint y: 171, distance: 96.4
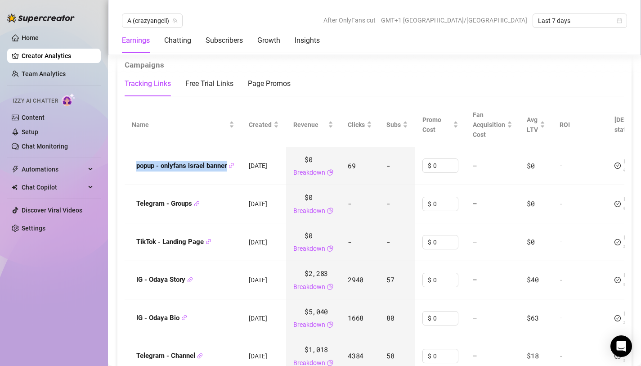
click at [232, 171] on div "popup - onlyfans israel banner" at bounding box center [183, 166] width 103 height 11
drag, startPoint x: 135, startPoint y: 203, endPoint x: 191, endPoint y: 202, distance: 56.7
click at [191, 202] on div "Telegram - Groups" at bounding box center [183, 203] width 103 height 11
drag, startPoint x: 131, startPoint y: 242, endPoint x: 203, endPoint y: 243, distance: 72.0
click at [203, 243] on td "TikTok - Landing Page" at bounding box center [183, 242] width 117 height 38
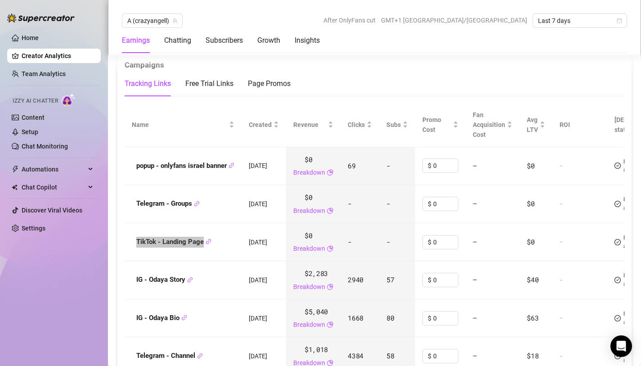
scroll to position [1093, 0]
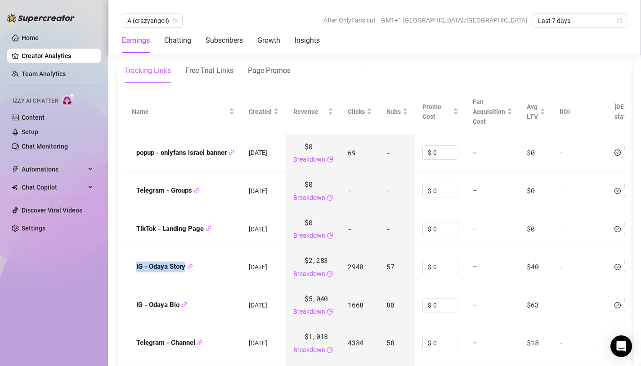
drag, startPoint x: 131, startPoint y: 264, endPoint x: 185, endPoint y: 264, distance: 54.5
click at [185, 264] on td "IG - Odaya Story" at bounding box center [183, 267] width 117 height 38
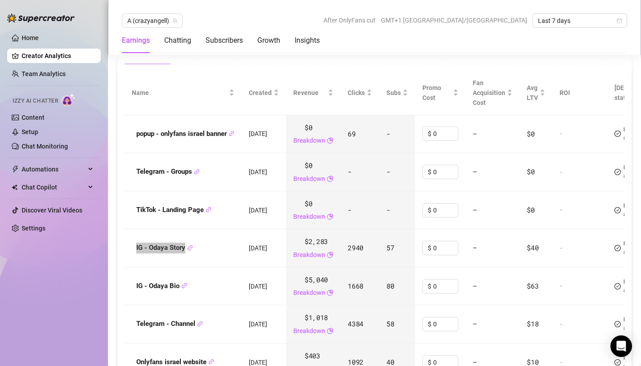
scroll to position [1111, 0]
drag, startPoint x: 129, startPoint y: 293, endPoint x: 181, endPoint y: 291, distance: 51.8
click at [181, 291] on td "IG - Odaya Bio" at bounding box center [183, 287] width 117 height 38
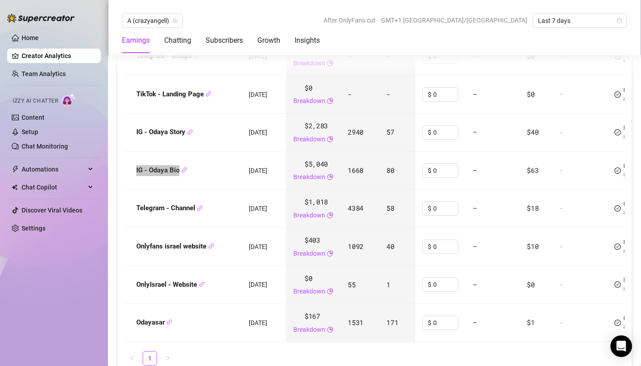
scroll to position [1231, 0]
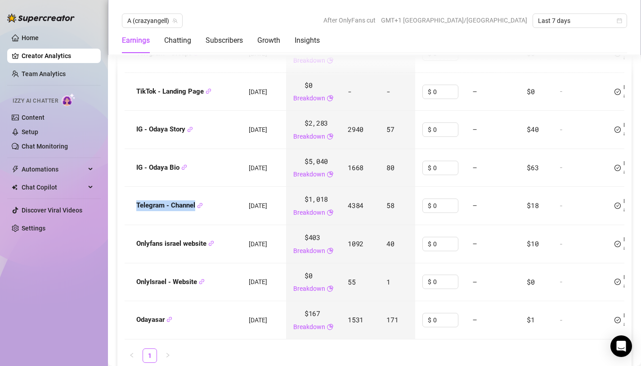
drag, startPoint x: 135, startPoint y: 208, endPoint x: 196, endPoint y: 209, distance: 60.8
click at [196, 210] on div "Telegram - Channel" at bounding box center [183, 205] width 103 height 11
drag, startPoint x: 132, startPoint y: 244, endPoint x: 209, endPoint y: 243, distance: 77.4
click at [209, 243] on div "Onlyfans israel website" at bounding box center [183, 244] width 103 height 11
drag, startPoint x: 135, startPoint y: 282, endPoint x: 198, endPoint y: 284, distance: 62.6
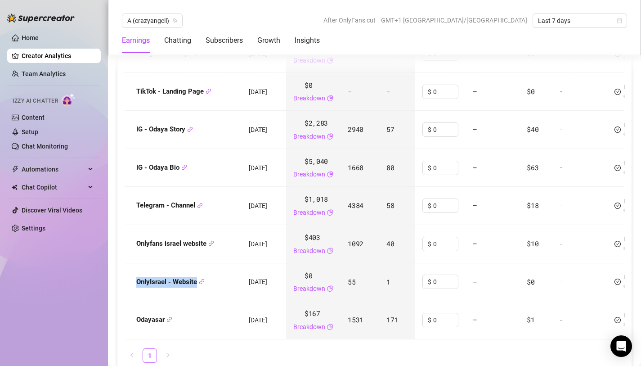
click at [198, 284] on div "OnlyIsrael - Website" at bounding box center [183, 282] width 103 height 11
drag, startPoint x: 128, startPoint y: 321, endPoint x: 164, endPoint y: 323, distance: 36.5
click at [164, 323] on td "Odayasar" at bounding box center [183, 320] width 117 height 38
